Goal: Navigation & Orientation: Find specific page/section

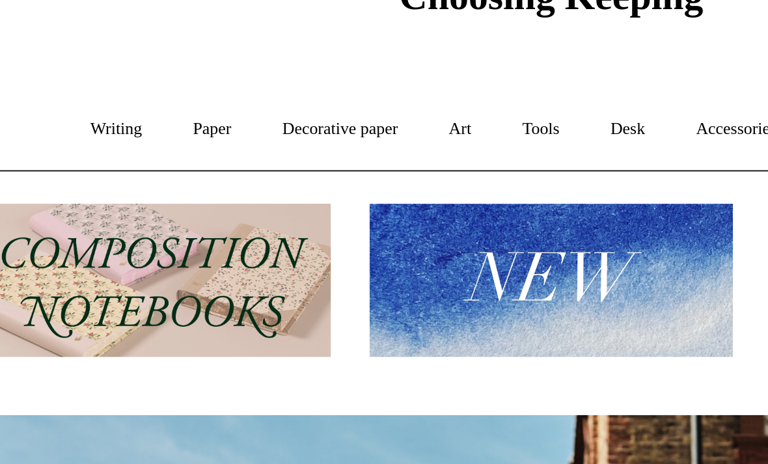
scroll to position [0, 585]
click at [141, 118] on link "Writing +" at bounding box center [165, 135] width 49 height 34
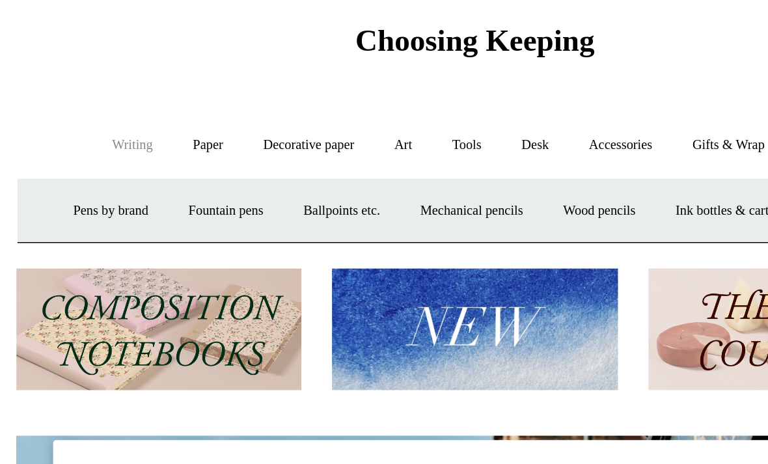
click at [238, 118] on link "Decorative paper +" at bounding box center [278, 135] width 81 height 34
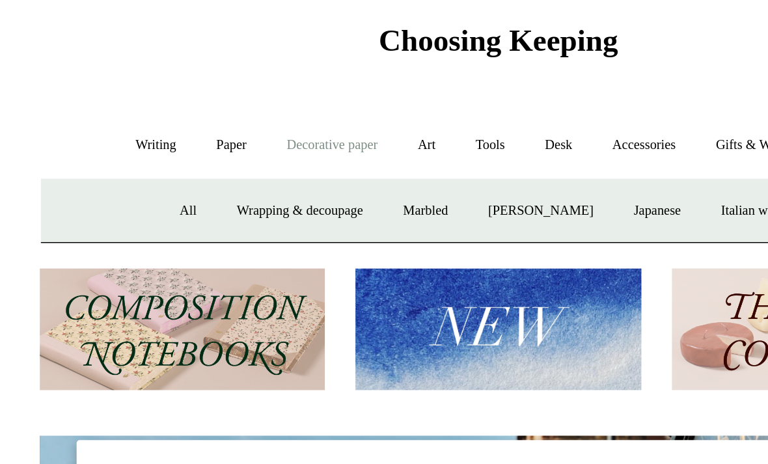
click at [206, 159] on link "Wrapping & decoupage" at bounding box center [258, 176] width 104 height 34
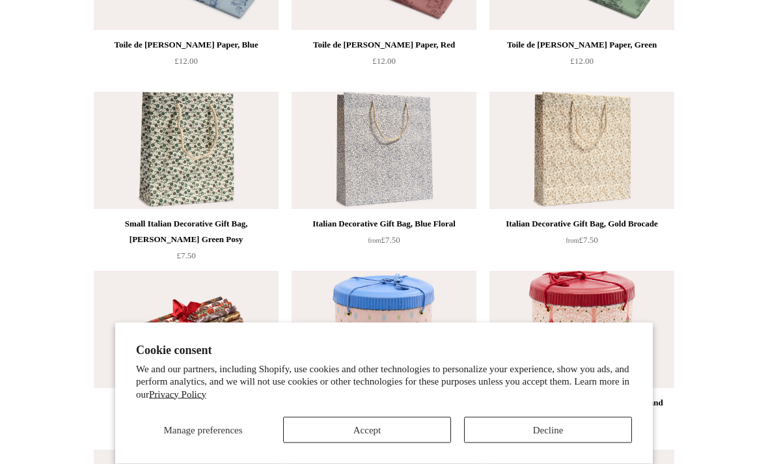
scroll to position [256, 0]
click at [375, 443] on button "Accept" at bounding box center [367, 430] width 168 height 26
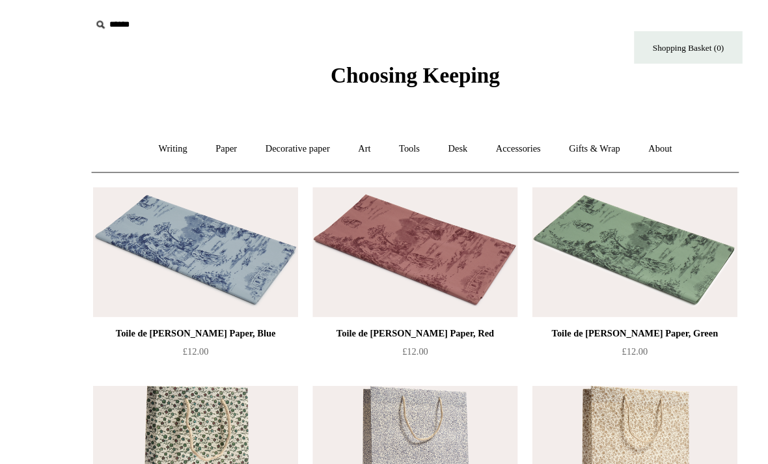
scroll to position [0, 0]
click at [551, 133] on link "Gifts & Wrap +" at bounding box center [546, 135] width 70 height 34
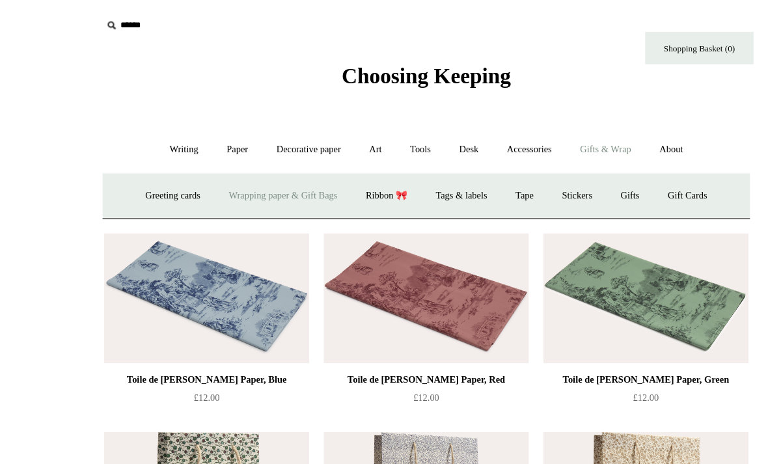
click at [150, 178] on link "Greeting cards +" at bounding box center [155, 176] width 73 height 34
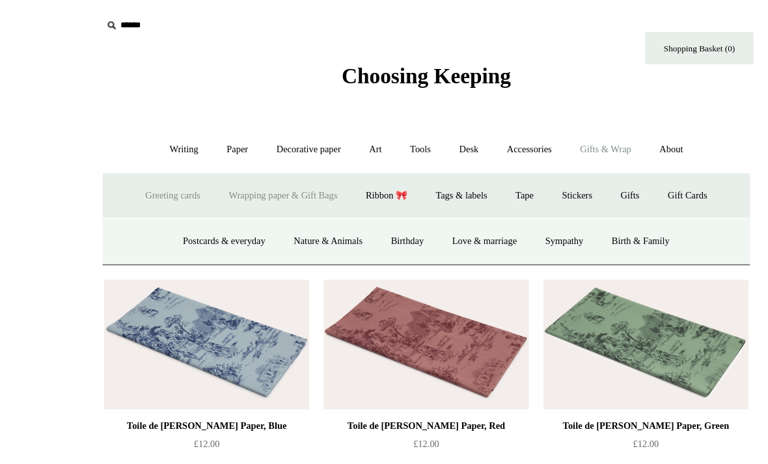
click at [432, 144] on link "Desk +" at bounding box center [422, 135] width 41 height 34
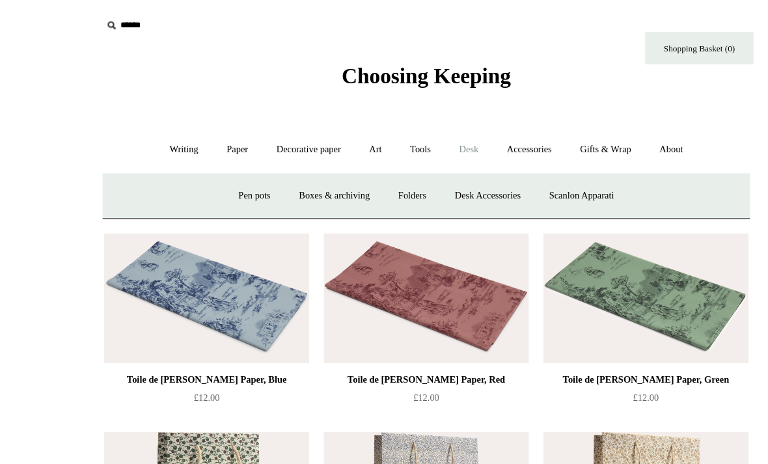
click at [439, 180] on link "Desk Accessories" at bounding box center [439, 176] width 83 height 34
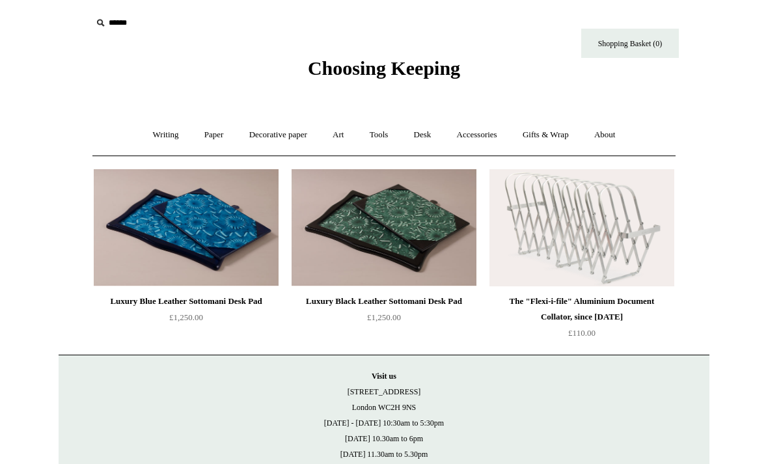
click at [214, 139] on link "Paper +" at bounding box center [214, 135] width 43 height 34
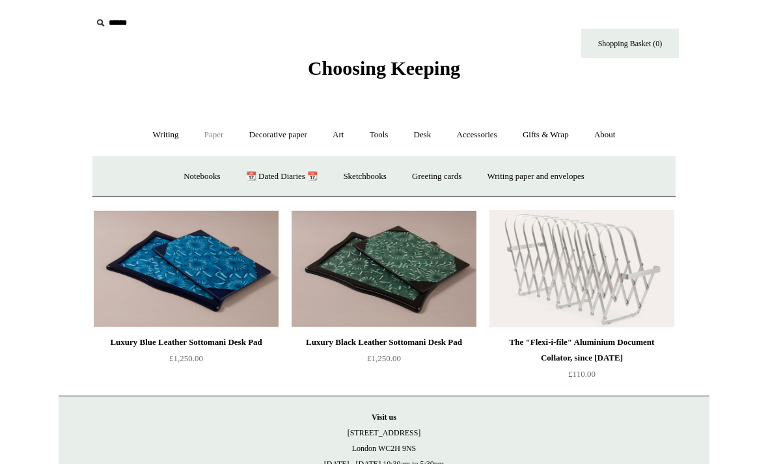
click at [441, 182] on link "Greeting cards +" at bounding box center [436, 176] width 73 height 34
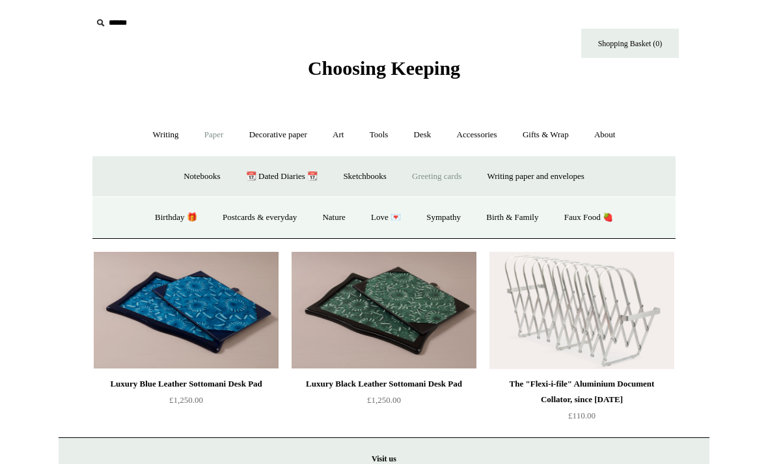
click at [204, 182] on link "Notebooks +" at bounding box center [202, 176] width 60 height 34
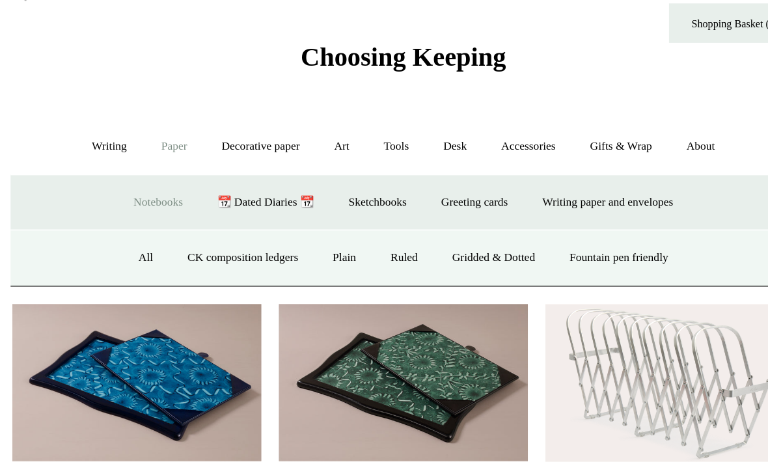
click at [363, 200] on link "Ruled" at bounding box center [385, 217] width 44 height 34
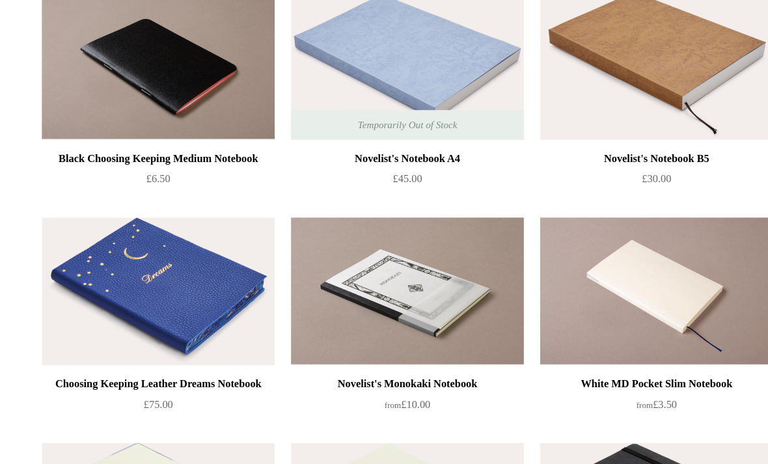
scroll to position [471, 0]
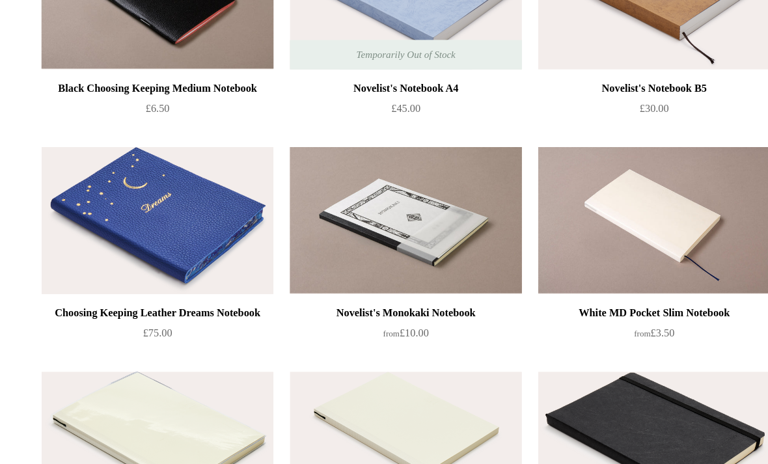
scroll to position [589, 61]
